Goal: Task Accomplishment & Management: Use online tool/utility

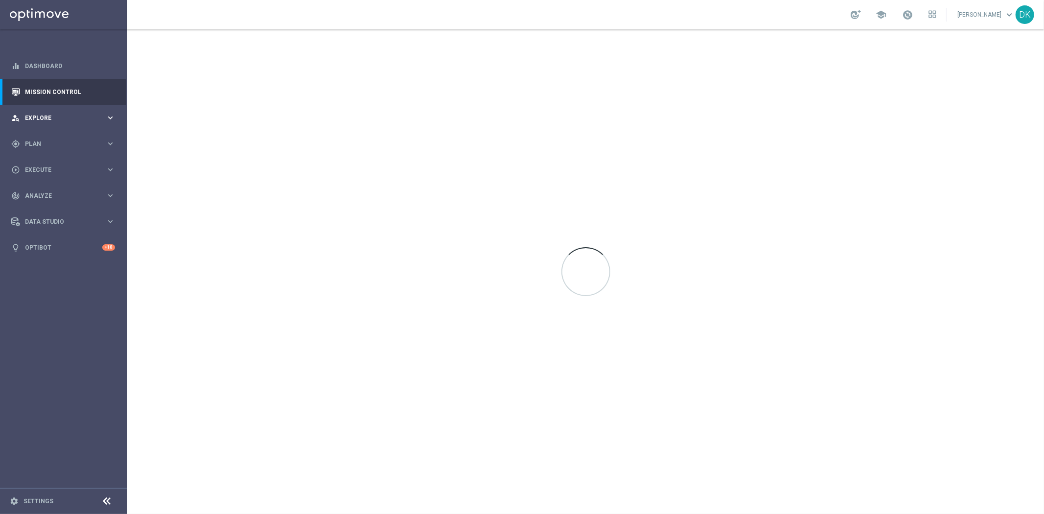
click at [69, 114] on div "person_search Explore" at bounding box center [58, 118] width 94 height 9
click at [70, 138] on link "Customer Explorer" at bounding box center [63, 138] width 76 height 8
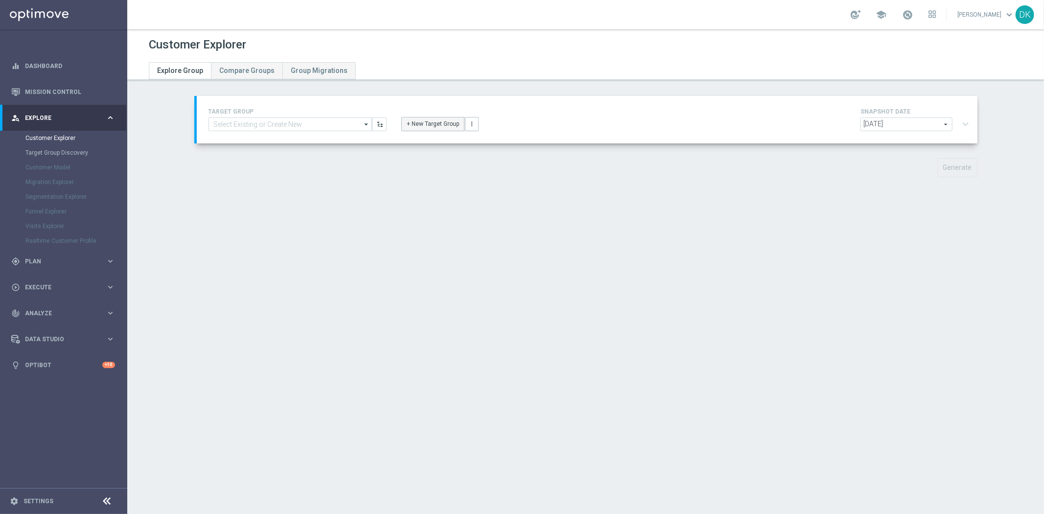
click at [418, 121] on button "+ New Target Group" at bounding box center [432, 124] width 63 height 14
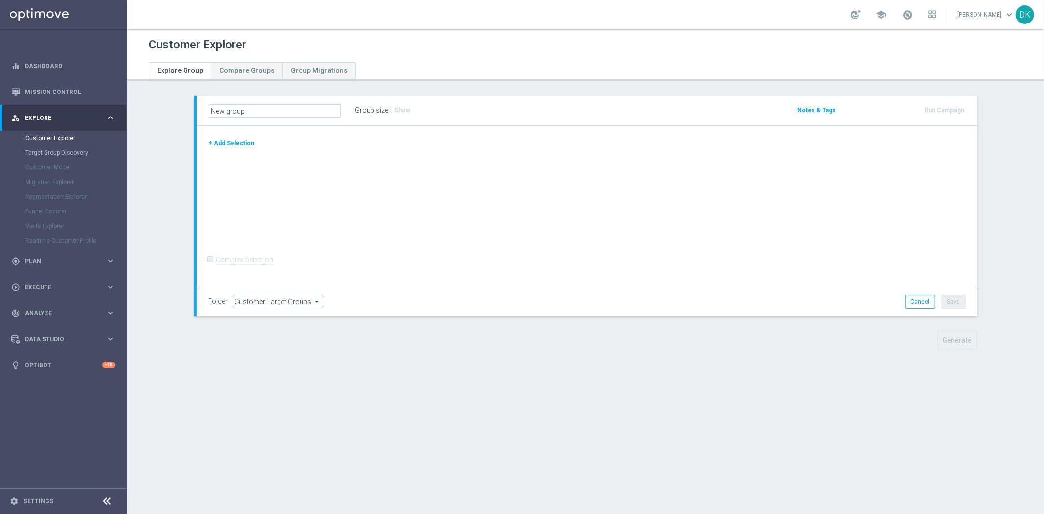
click at [956, 435] on div "Customer Explorer Explore Group Compare Groups Group Migrations New group :" at bounding box center [585, 271] width 916 height 484
click at [234, 143] on button "+ Add Selection" at bounding box center [231, 143] width 47 height 11
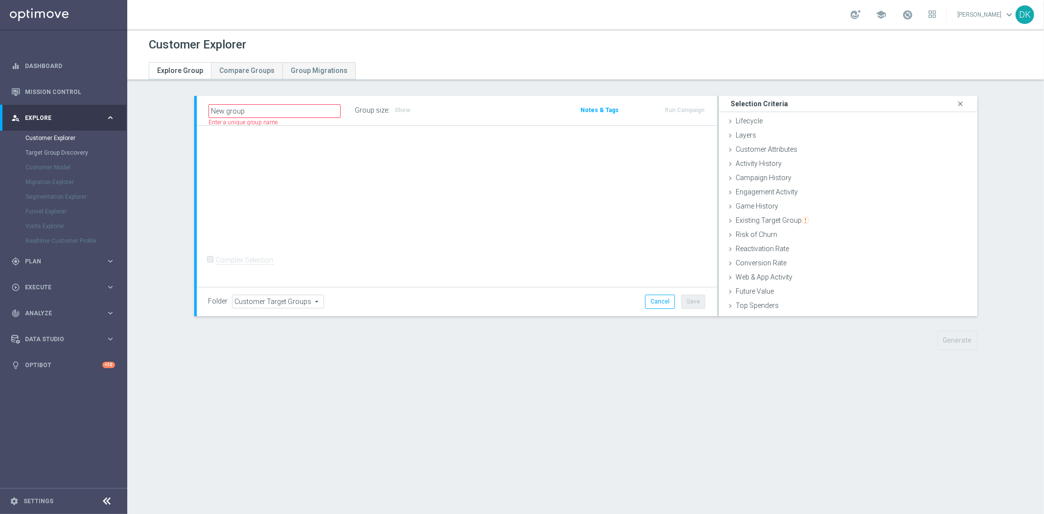
click at [365, 216] on div "+ Add Selection Complex Selection Invalid Expression" at bounding box center [457, 206] width 520 height 161
click at [386, 412] on div "Customer Explorer Explore Group Compare Groups Group Migrations New group" at bounding box center [585, 271] width 916 height 484
click at [279, 382] on div "Customer Explorer Explore Group Compare Groups Group Migrations New group" at bounding box center [585, 271] width 916 height 484
drag, startPoint x: 279, startPoint y: 382, endPoint x: 258, endPoint y: 381, distance: 20.6
click at [258, 381] on div "Customer Explorer Explore Group Compare Groups Group Migrations New group" at bounding box center [585, 271] width 916 height 484
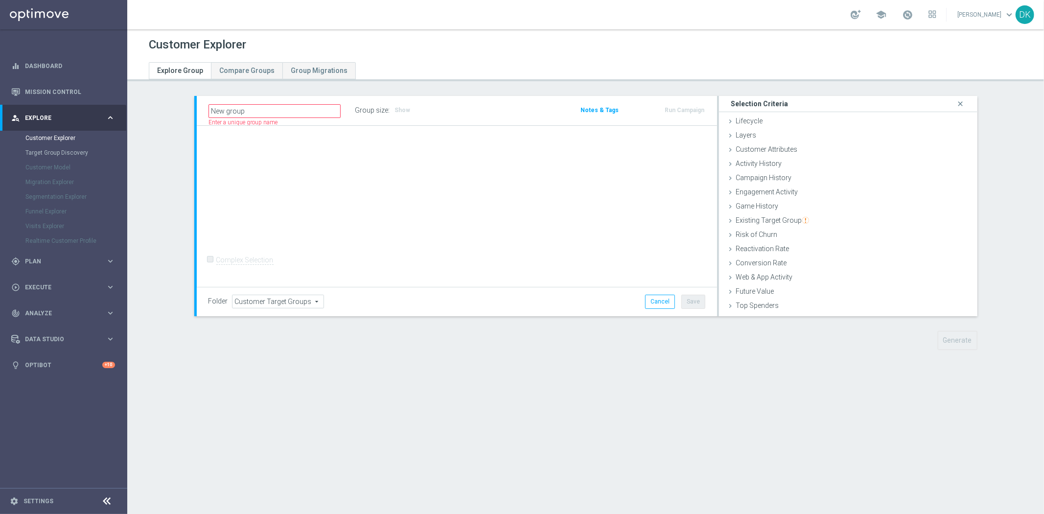
click at [201, 385] on div "Customer Explorer Explore Group Compare Groups Group Migrations New group" at bounding box center [585, 271] width 916 height 484
click at [753, 165] on span "Activity History" at bounding box center [758, 164] width 46 height 8
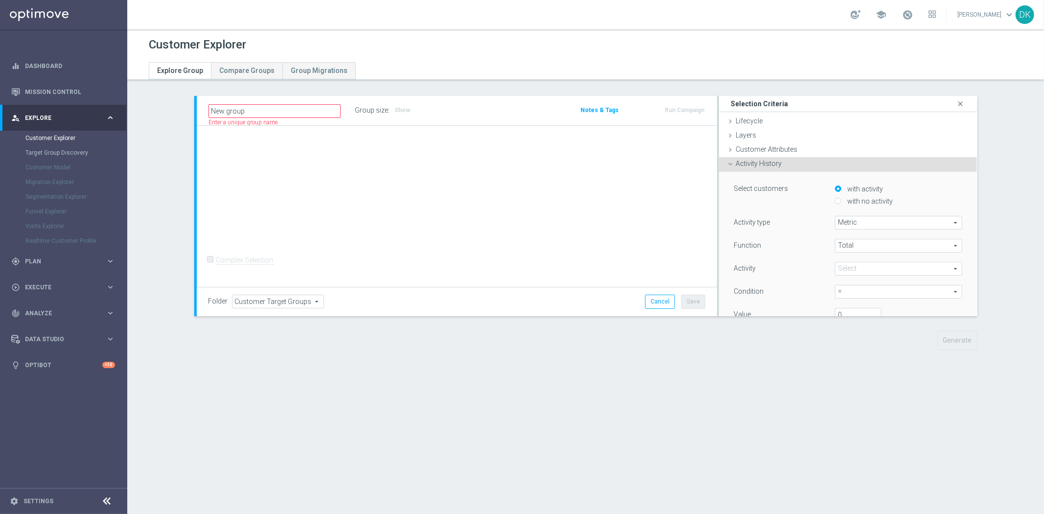
click at [958, 442] on div "Customer Explorer Explore Group Compare Groups Group Migrations New group" at bounding box center [585, 271] width 916 height 484
click at [255, 304] on span "Customer Target Groups" at bounding box center [277, 301] width 91 height 13
click at [405, 216] on div "+ Add Selection Complex Selection Invalid Expression" at bounding box center [457, 206] width 520 height 161
click at [989, 190] on div "New group Name length must be more than 2 characters Name length must be under …" at bounding box center [586, 230] width 822 height 269
click at [943, 396] on div "Customer Explorer Explore Group Compare Groups Group Migrations New group" at bounding box center [585, 271] width 916 height 484
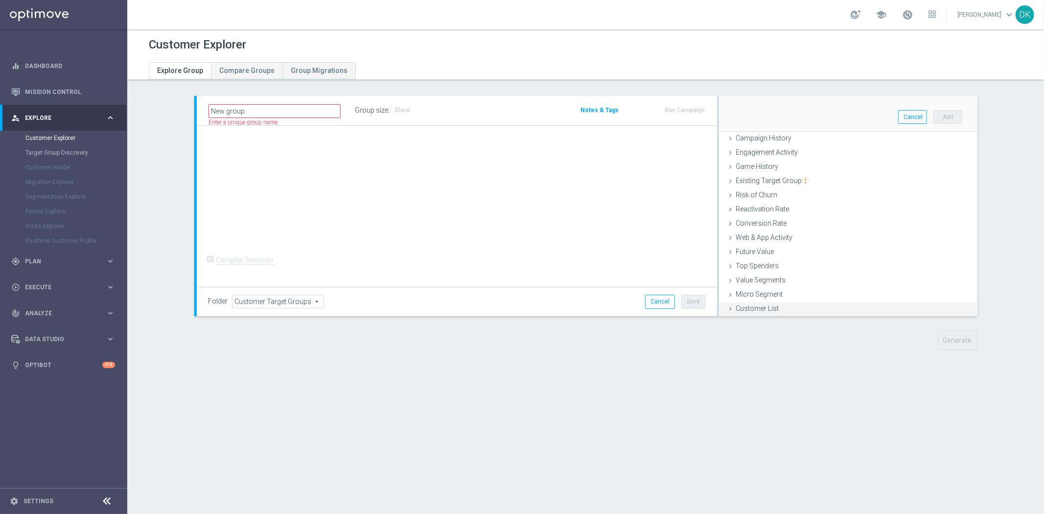
click at [762, 310] on span "Customer List" at bounding box center [756, 308] width 43 height 8
click at [799, 179] on div "Campaign History done" at bounding box center [848, 178] width 258 height 15
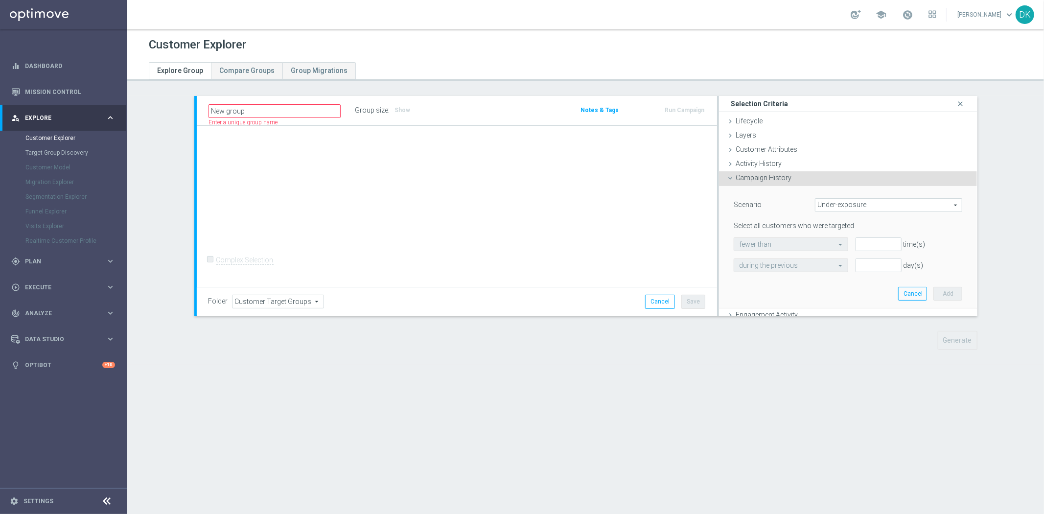
click at [824, 207] on span "Under-exposure" at bounding box center [888, 205] width 147 height 13
click at [834, 267] on span "Custom" at bounding box center [888, 270] width 137 height 8
type input "Custom"
click at [835, 245] on span "responded to" at bounding box center [898, 244] width 126 height 13
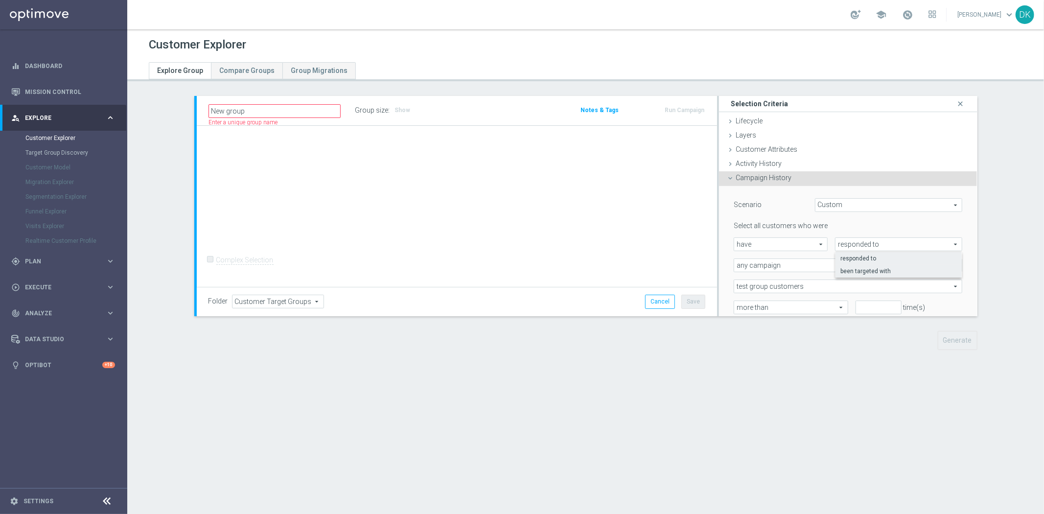
click at [848, 268] on span "been targeted with" at bounding box center [898, 271] width 116 height 8
type input "been targeted with"
click at [787, 264] on span "any campaign" at bounding box center [848, 265] width 228 height 13
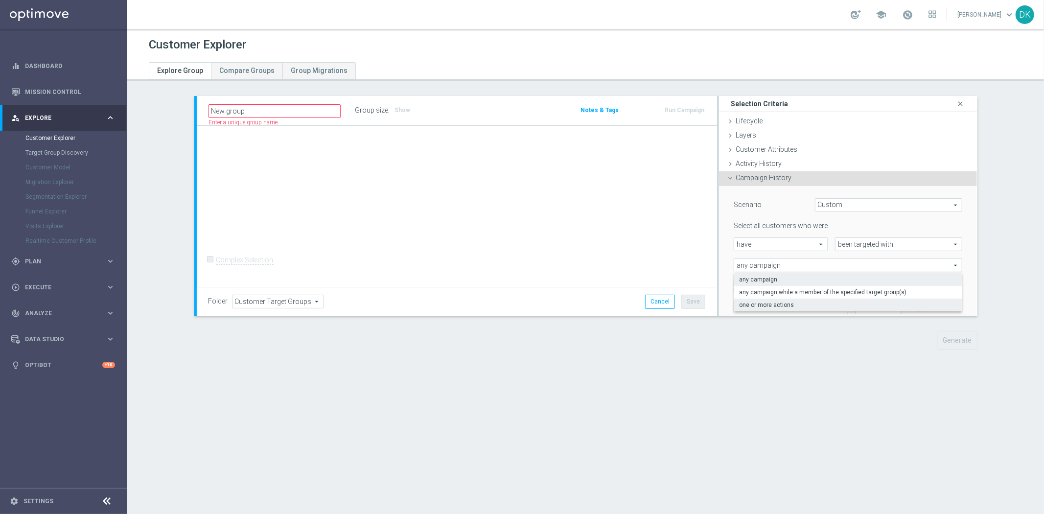
click at [784, 299] on label "one or more actions" at bounding box center [848, 304] width 228 height 13
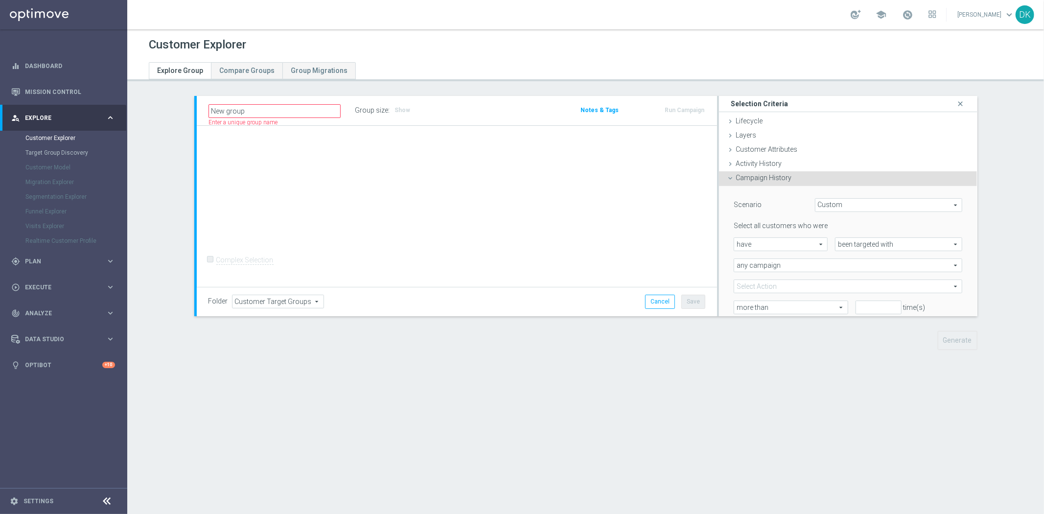
type input "one or more actions"
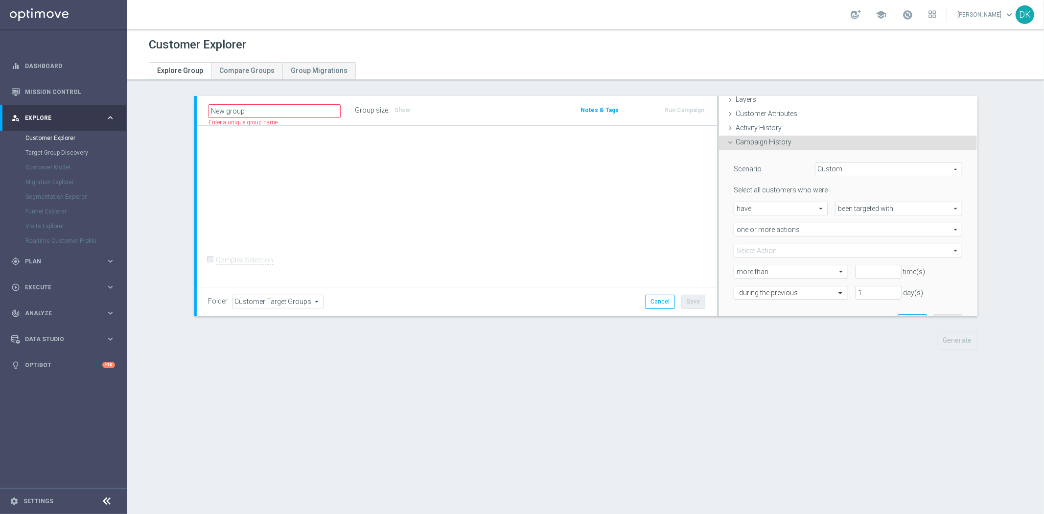
scroll to position [54, 0]
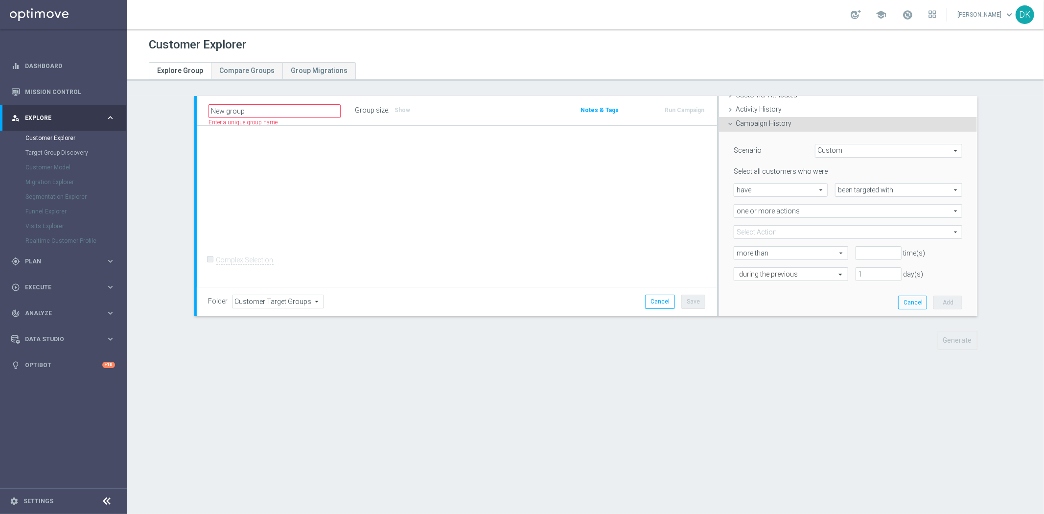
click at [771, 236] on span at bounding box center [848, 232] width 228 height 13
click at [0, 0] on input "search" at bounding box center [0, 0] width 0 height 0
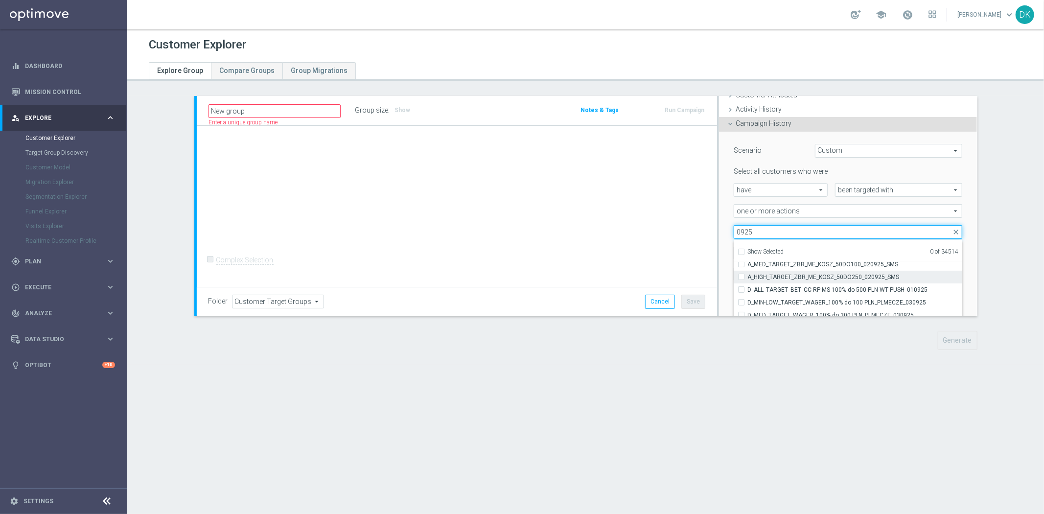
scroll to position [217, 0]
type input "0925"
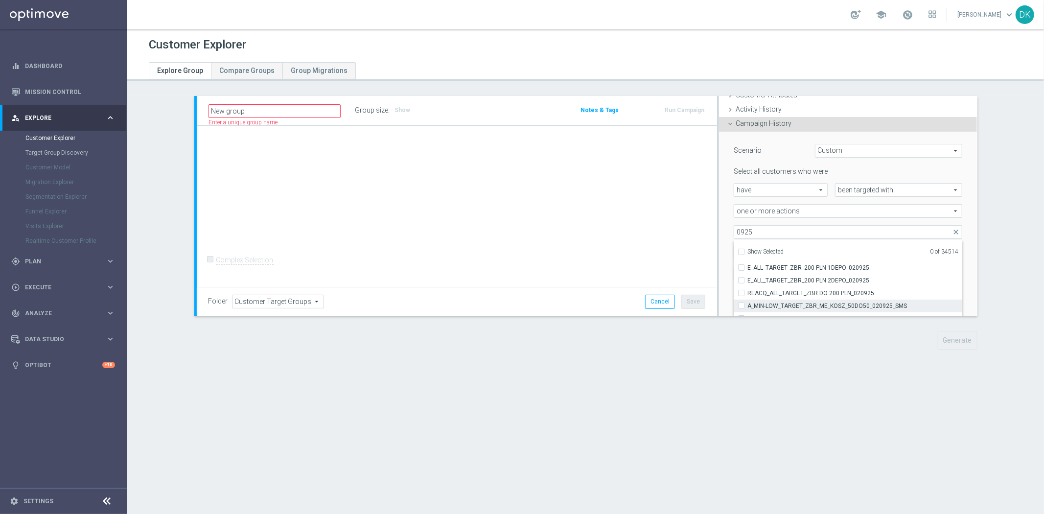
click at [817, 305] on span "A_MIN-LOW_TARGET_ZBR_ME_KOSZ_50DO50_020925_SMS" at bounding box center [854, 306] width 215 height 8
click at [747, 305] on input "A_MIN-LOW_TARGET_ZBR_ME_KOSZ_50DO50_020925_SMS" at bounding box center [744, 305] width 6 height 6
checkbox input "true"
type input "A_MIN-LOW_TARGET_ZBR_ME_KOSZ_50DO50_020925_SMS"
click at [630, 250] on div "+ Add Selection Complex Selection Invalid Expression" at bounding box center [457, 206] width 520 height 161
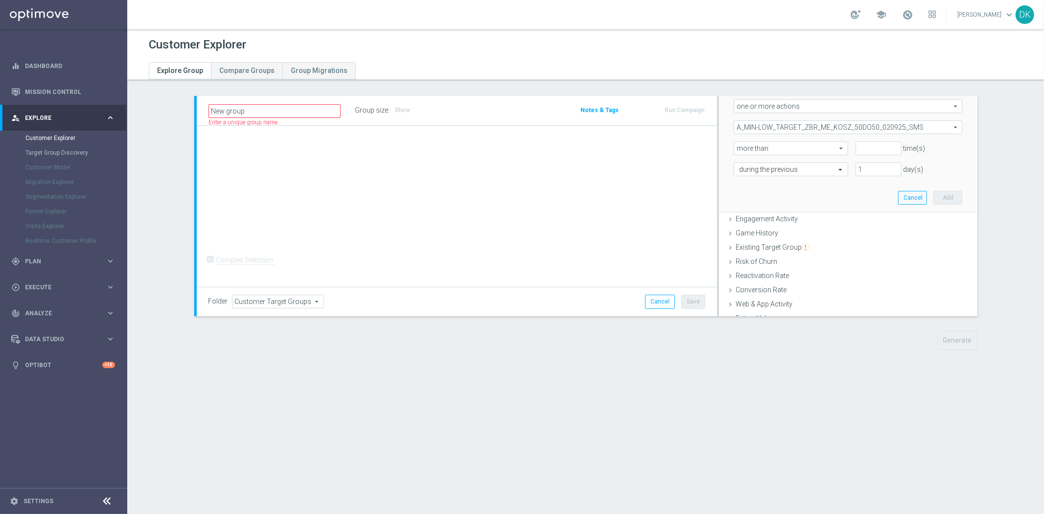
scroll to position [62, 0]
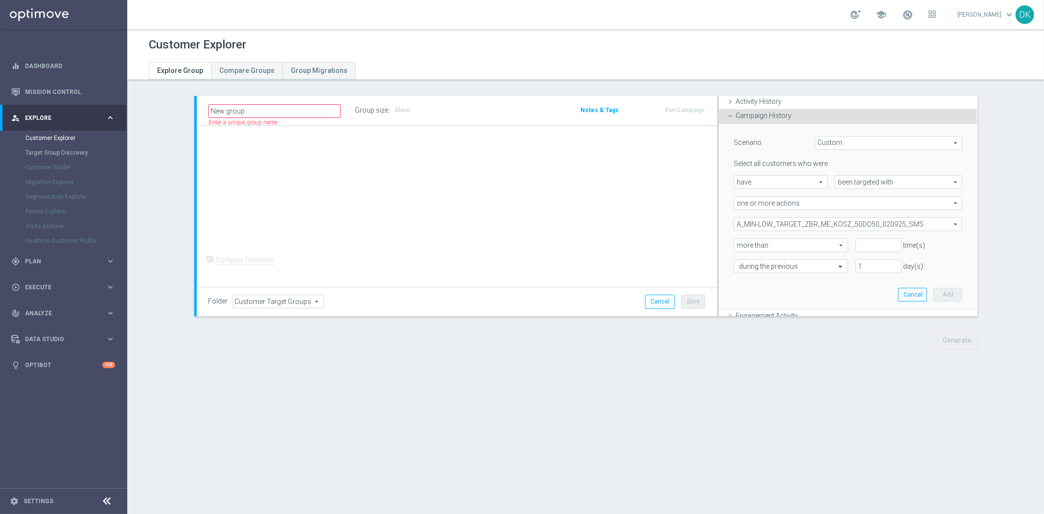
click at [789, 245] on span "more than" at bounding box center [791, 245] width 114 height 13
type input "0"
click at [886, 248] on input "0" at bounding box center [878, 245] width 46 height 14
click at [790, 265] on input "text" at bounding box center [781, 266] width 84 height 9
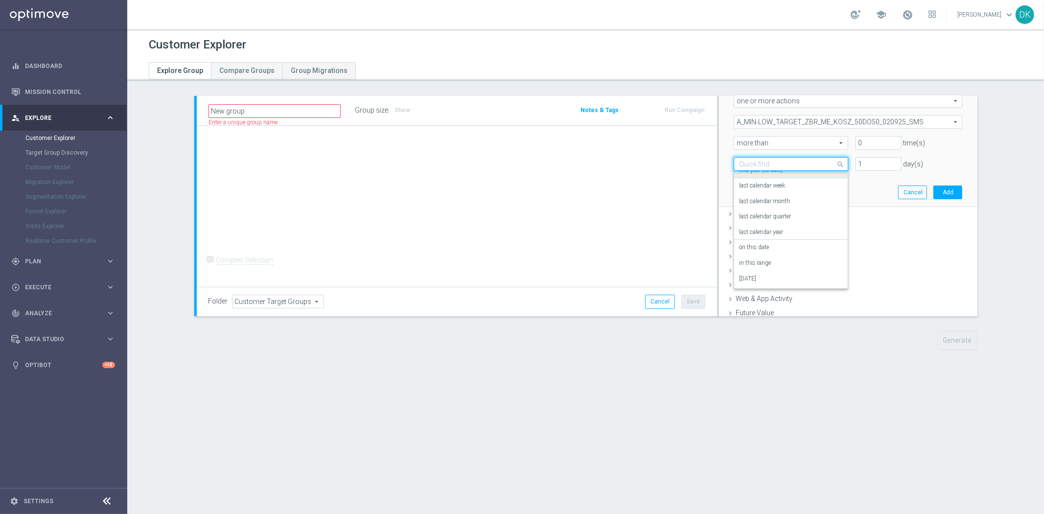
scroll to position [171, 0]
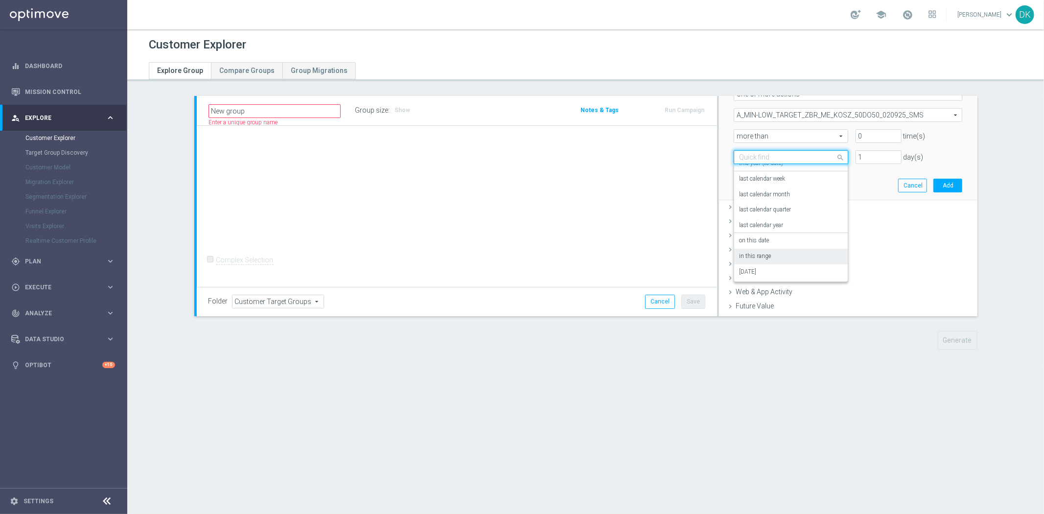
click at [772, 258] on div "in this range" at bounding box center [791, 257] width 104 height 16
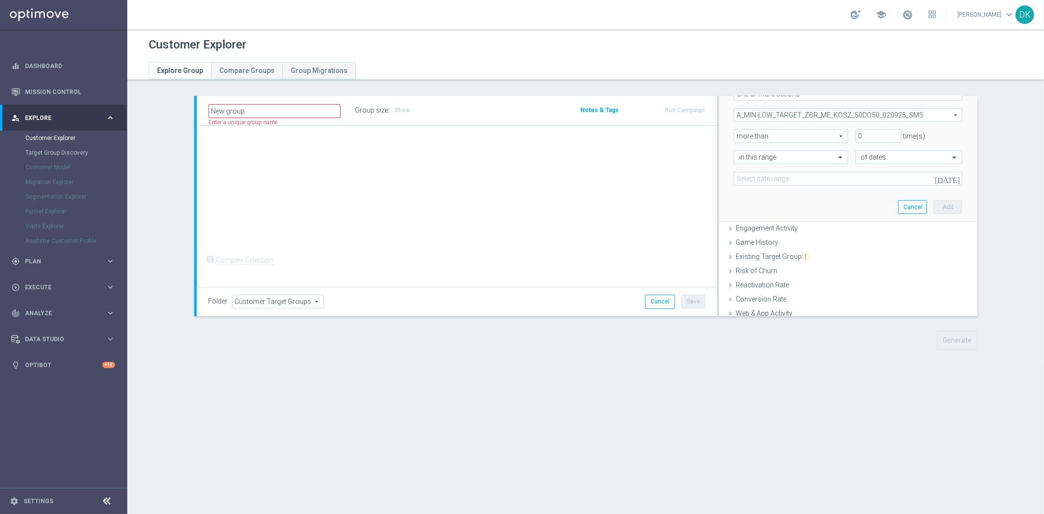
click at [945, 184] on button "today" at bounding box center [947, 179] width 29 height 15
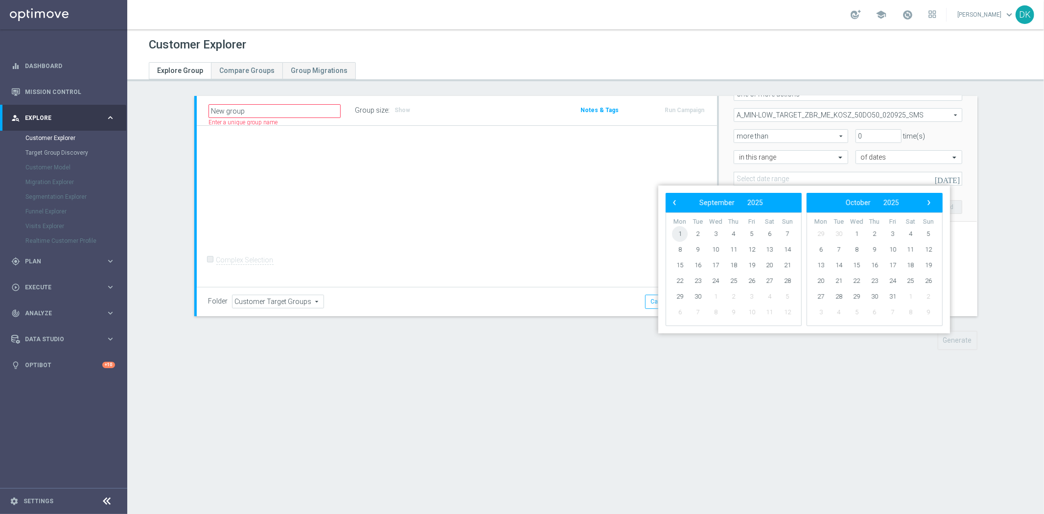
click at [683, 232] on span "1" at bounding box center [680, 234] width 16 height 16
click at [787, 235] on span "7" at bounding box center [787, 234] width 16 height 16
type input "01 Sep 2025 - 07 Sep 2025"
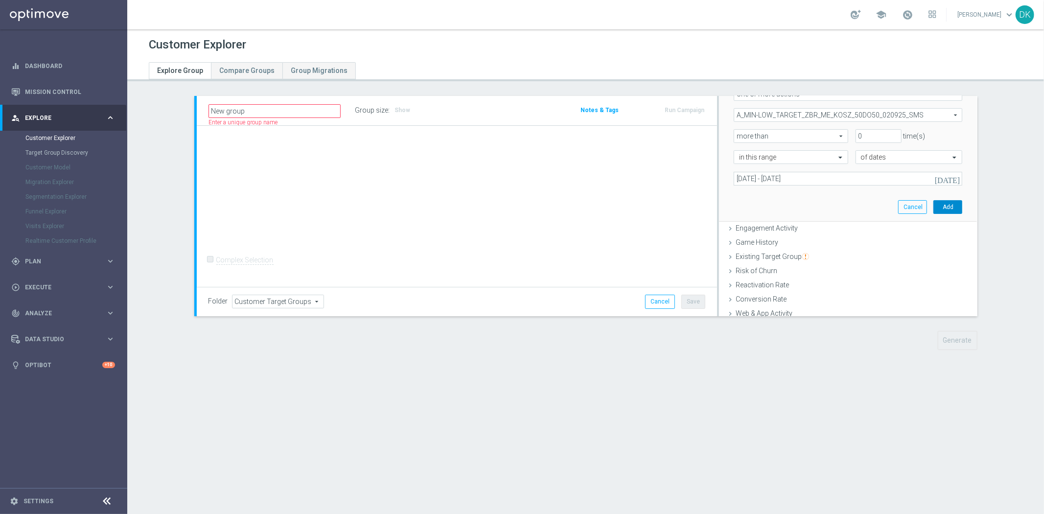
click at [945, 211] on button "Add" at bounding box center [947, 207] width 29 height 14
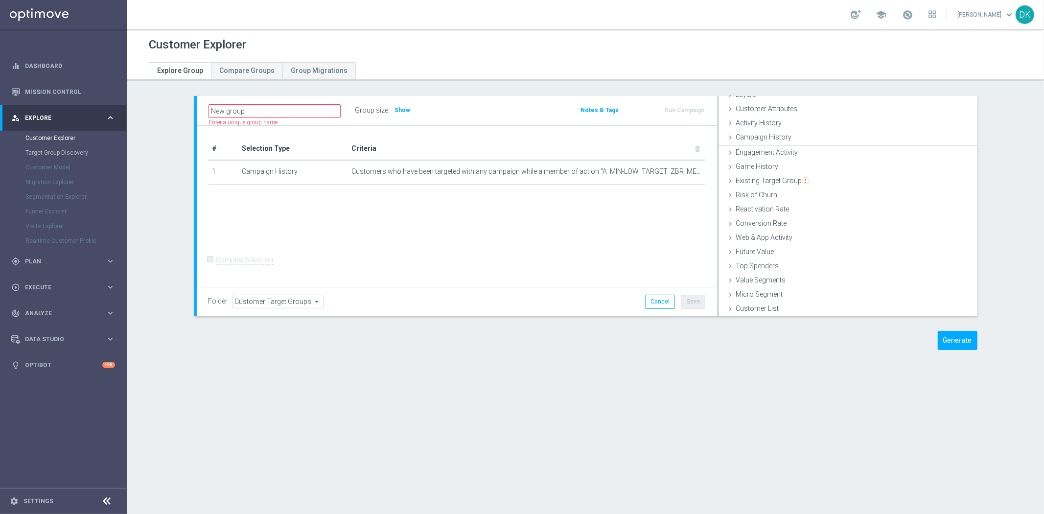
scroll to position [40, 0]
click at [404, 110] on div "Group size : Show" at bounding box center [404, 110] width 98 height 14
click at [395, 111] on span "Show" at bounding box center [403, 110] width 16 height 7
click at [500, 256] on div "# Selection Type Criteria delete_forever 1 Campaign History Customers who have …" at bounding box center [457, 206] width 520 height 161
click at [922, 343] on div "Generate" at bounding box center [885, 340] width 200 height 19
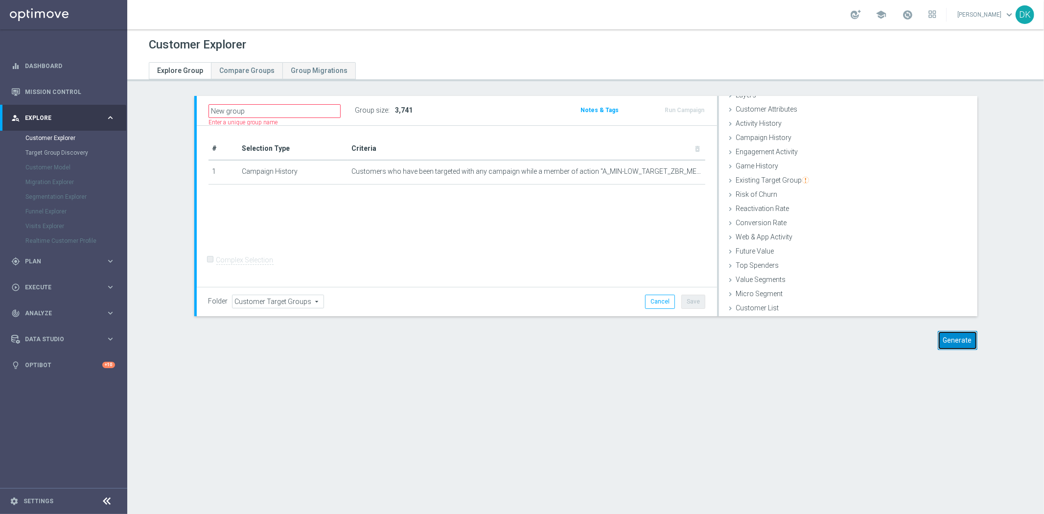
click at [937, 341] on button "Generate" at bounding box center [957, 340] width 40 height 19
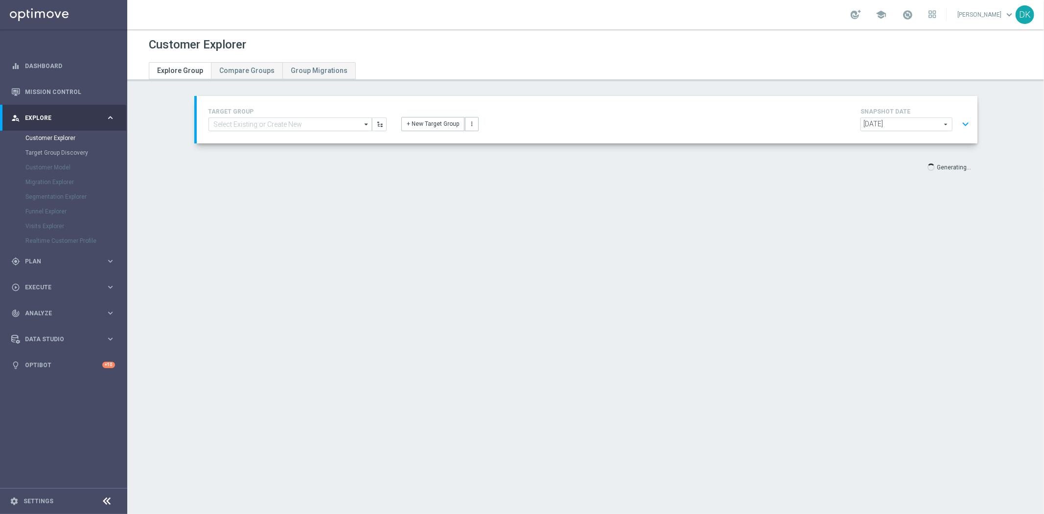
scroll to position [18, 0]
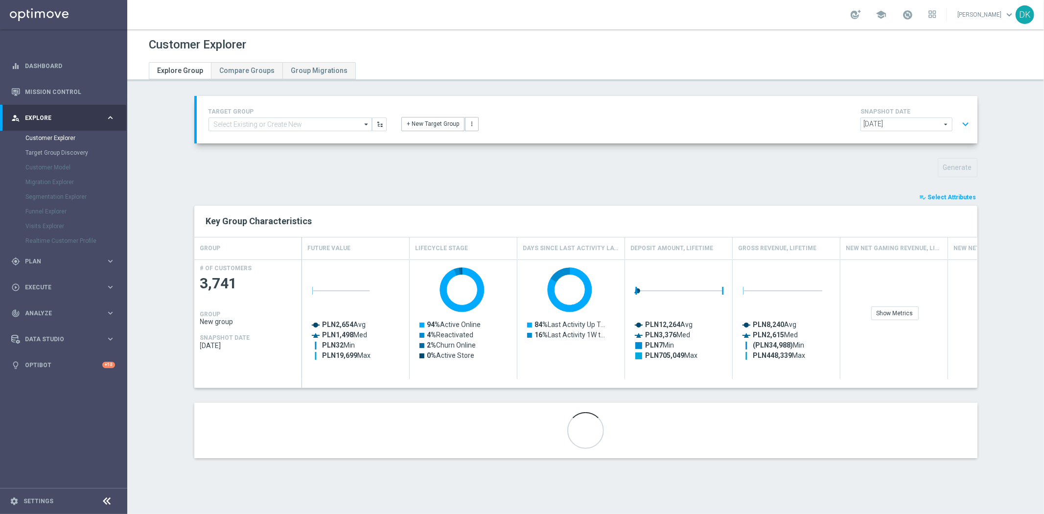
click at [951, 198] on span "Select Attributes" at bounding box center [952, 197] width 48 height 7
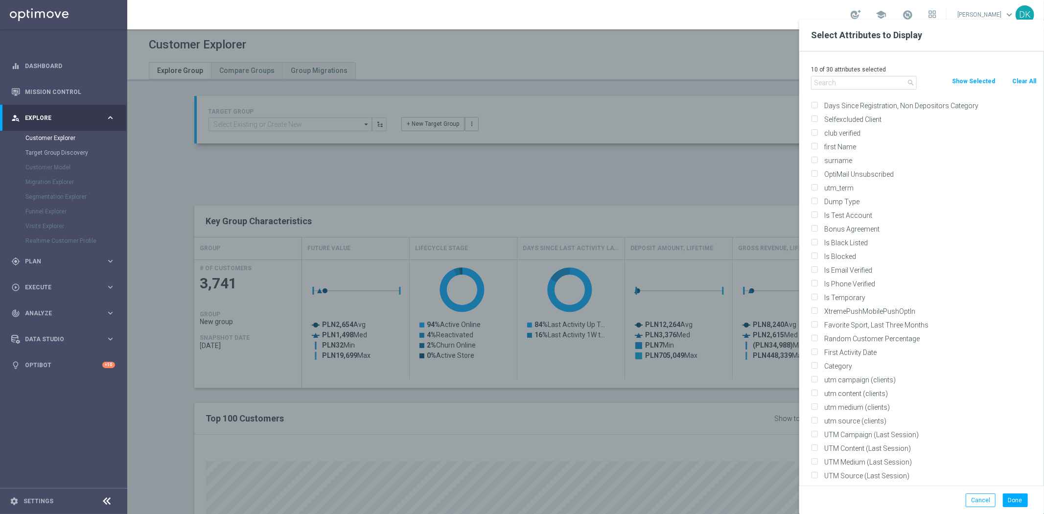
scroll to position [4942, 0]
click at [835, 79] on input "text" at bounding box center [864, 83] width 106 height 14
click at [829, 82] on input "text" at bounding box center [864, 83] width 106 height 14
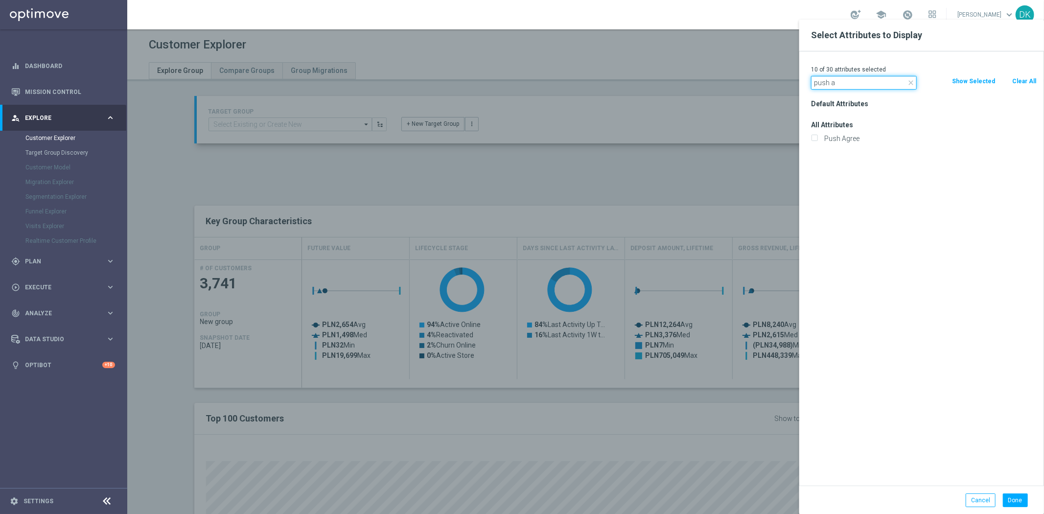
scroll to position [0, 0]
type input "push a"
click at [682, 206] on div at bounding box center [649, 277] width 1044 height 514
click at [756, 183] on div at bounding box center [649, 277] width 1044 height 514
click at [972, 501] on button "Cancel" at bounding box center [980, 500] width 30 height 14
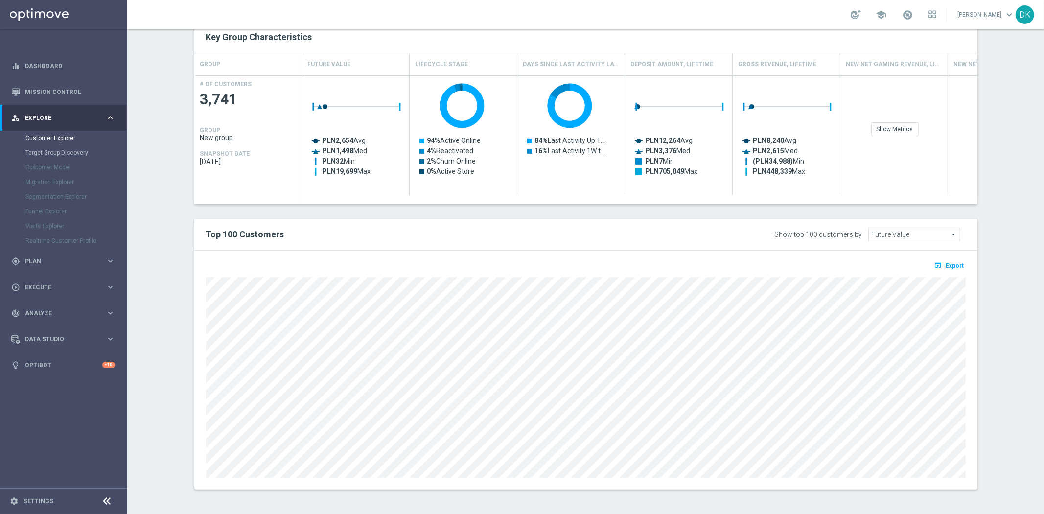
scroll to position [130, 0]
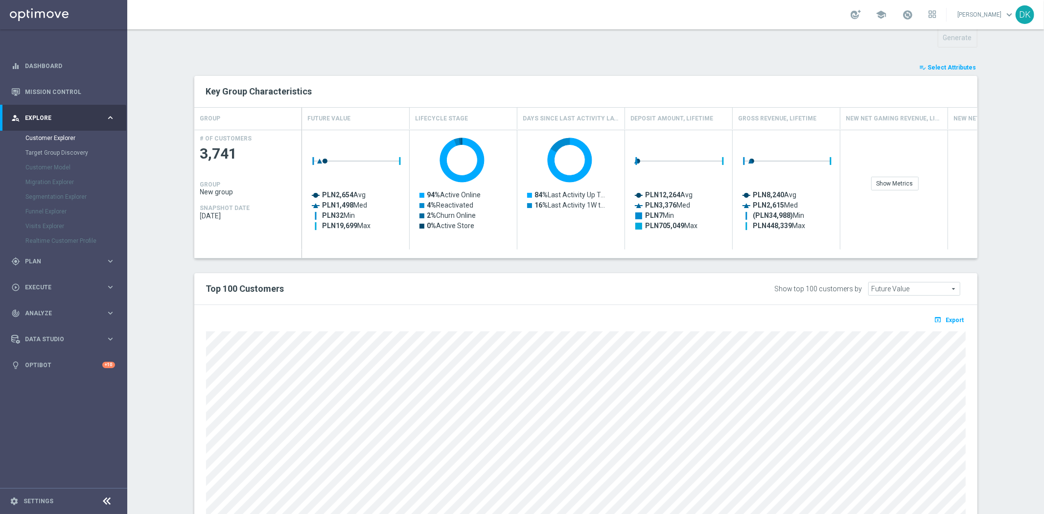
click at [1009, 365] on section "TARGET GROUP arrow_drop_down Show Selected 0 of NaN - Campaign 1" at bounding box center [585, 262] width 916 height 592
click at [942, 65] on span "Select Attributes" at bounding box center [952, 67] width 48 height 7
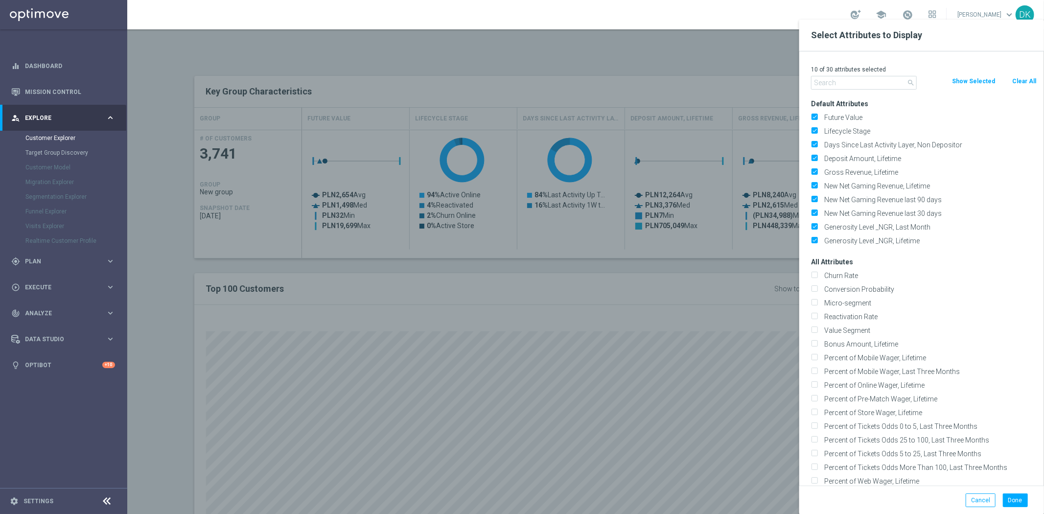
click at [858, 86] on input "text" at bounding box center [864, 83] width 106 height 14
click at [1026, 83] on button "Clear All" at bounding box center [1024, 81] width 26 height 11
checkbox input "false"
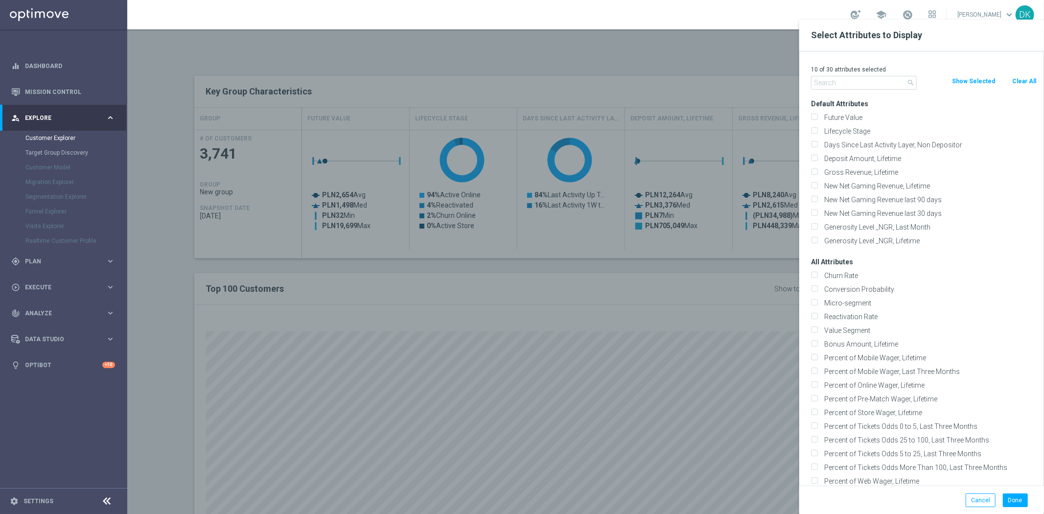
checkbox input "false"
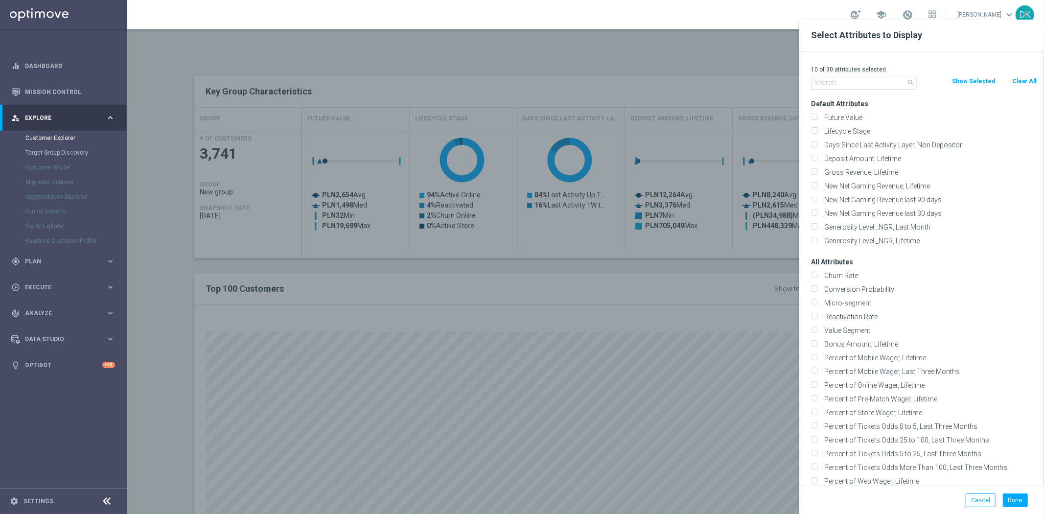
checkbox input "false"
click at [874, 87] on input "text" at bounding box center [864, 83] width 106 height 14
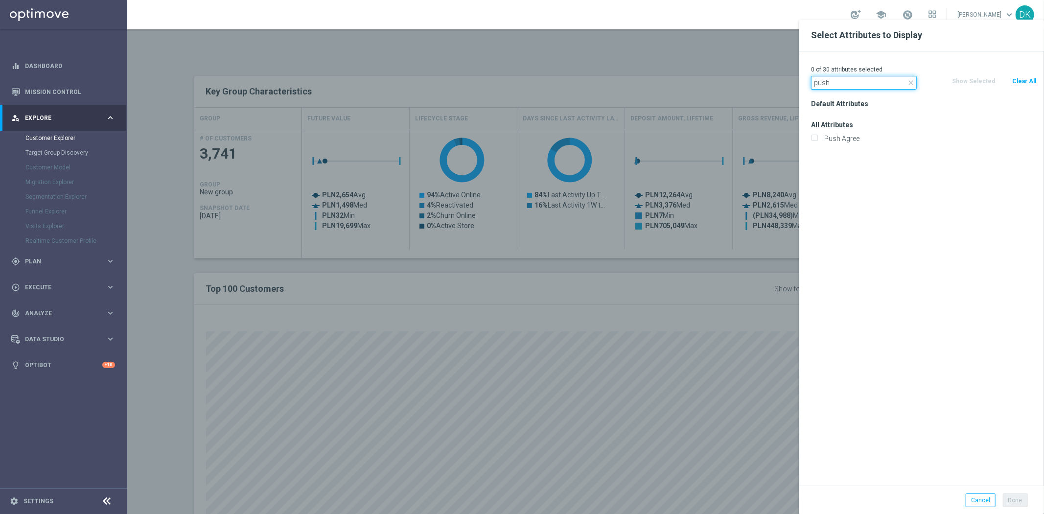
click at [873, 87] on input "push" at bounding box center [864, 83] width 106 height 14
type input "Agree"
drag, startPoint x: 814, startPoint y: 136, endPoint x: 814, endPoint y: 145, distance: 9.3
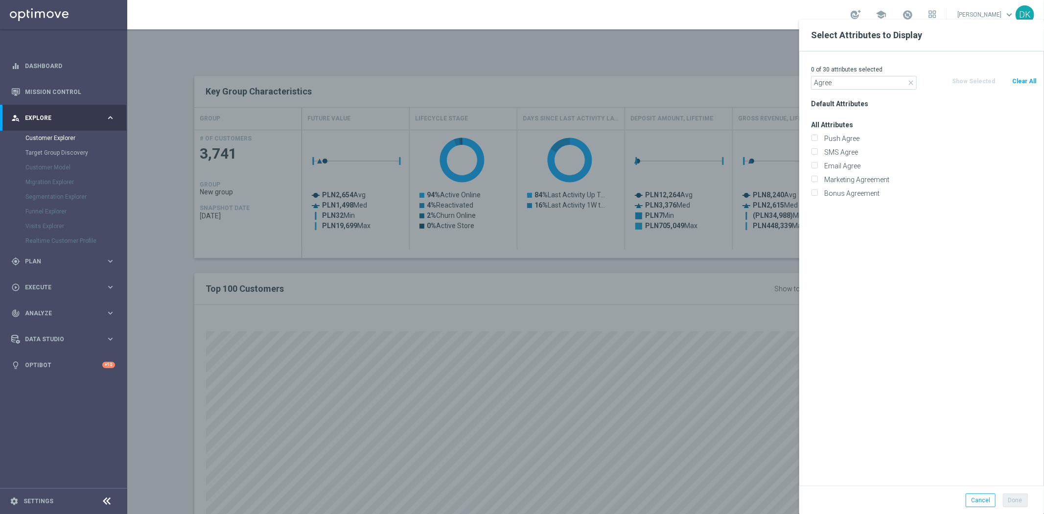
click at [813, 135] on div "Push Agree" at bounding box center [924, 138] width 226 height 9
click at [816, 151] on input "SMS Agree" at bounding box center [814, 153] width 6 height 6
checkbox input "true"
click at [815, 137] on input "Push Agree" at bounding box center [814, 140] width 6 height 6
checkbox input "true"
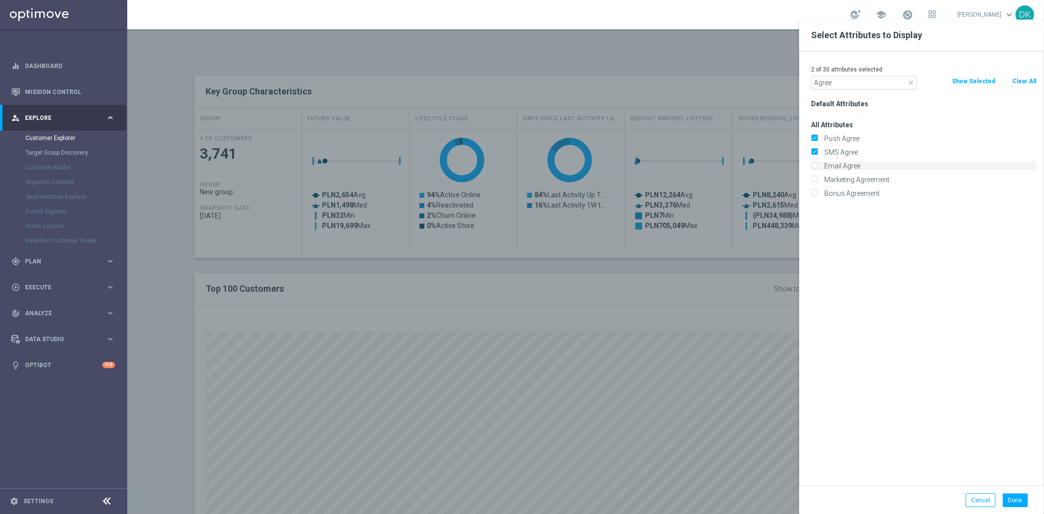
click at [815, 164] on input "Email Agree" at bounding box center [814, 167] width 6 height 6
checkbox input "true"
click at [1024, 495] on button "Done" at bounding box center [1015, 500] width 25 height 14
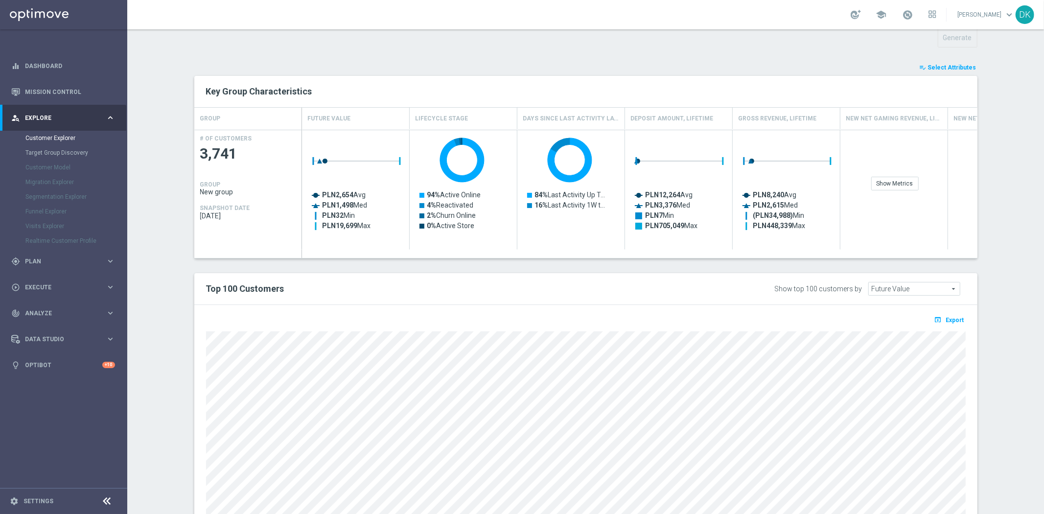
type input "Search"
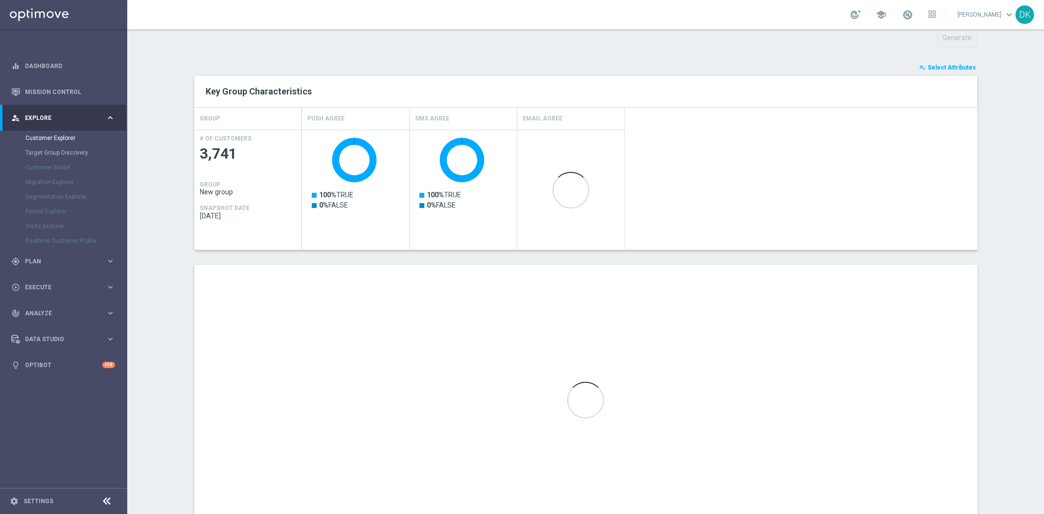
scroll to position [175, 0]
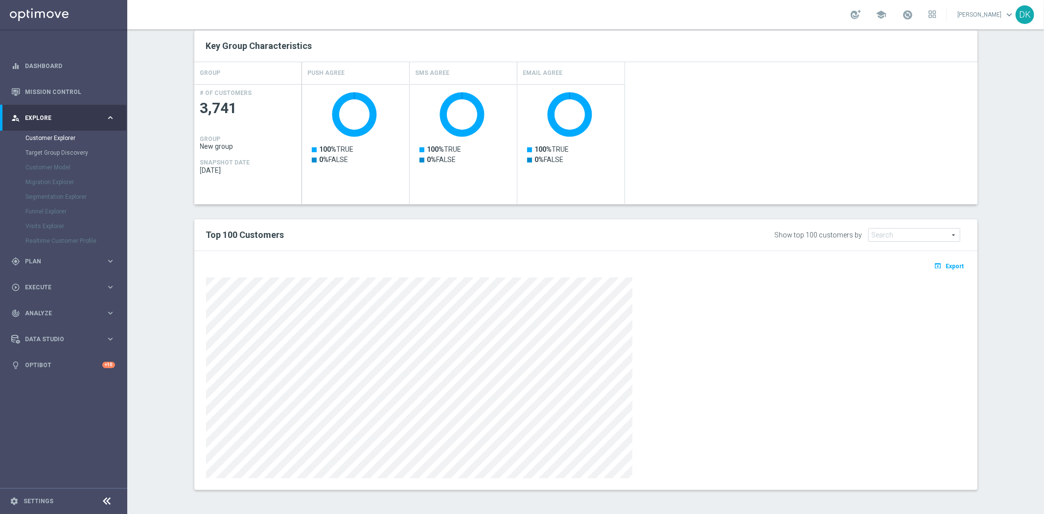
click at [996, 360] on section "TARGET GROUP arrow_drop_down Show Selected 0 of NaN - Campaign 1" at bounding box center [585, 213] width 916 height 584
click at [86, 94] on link "Mission Control" at bounding box center [70, 92] width 90 height 26
